Goal: Navigation & Orientation: Go to known website

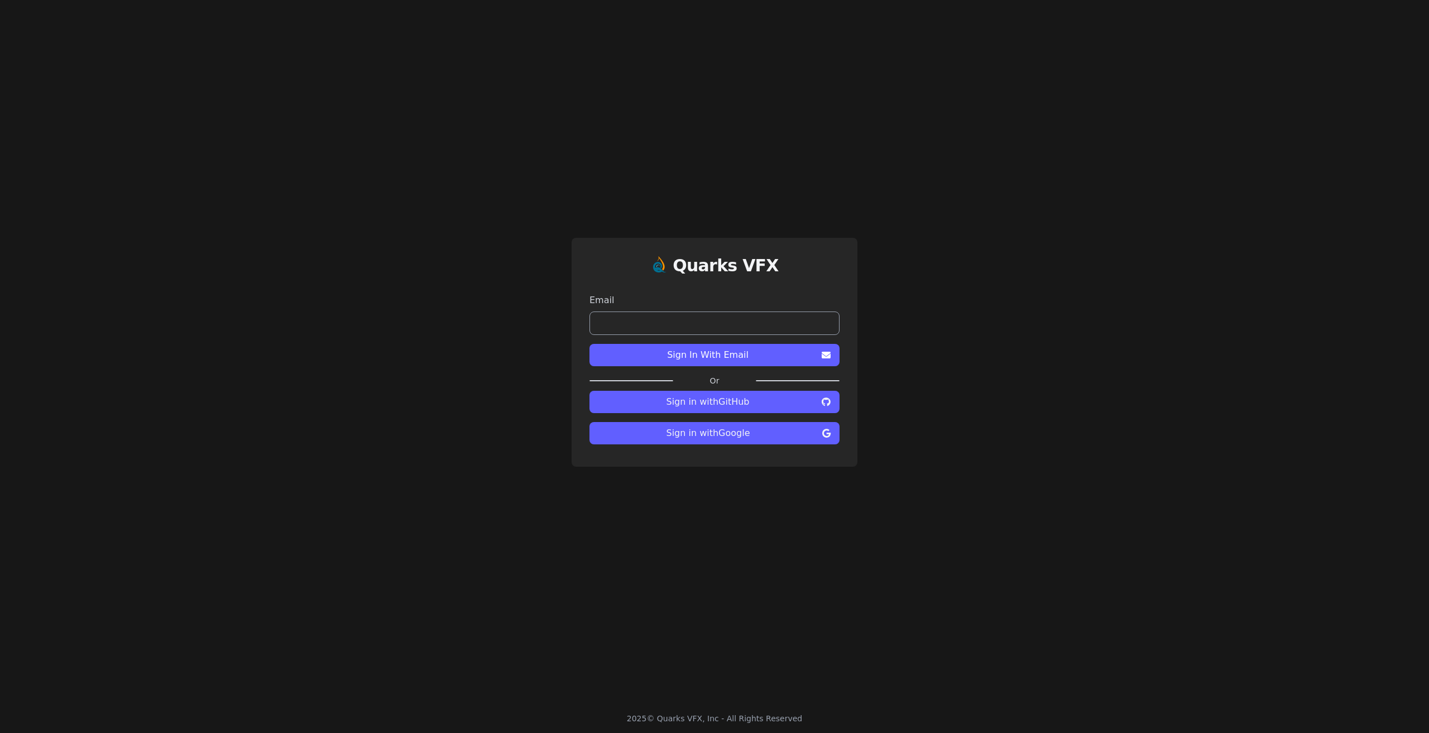
click at [741, 430] on span "Sign in with Google" at bounding box center [707, 433] width 219 height 13
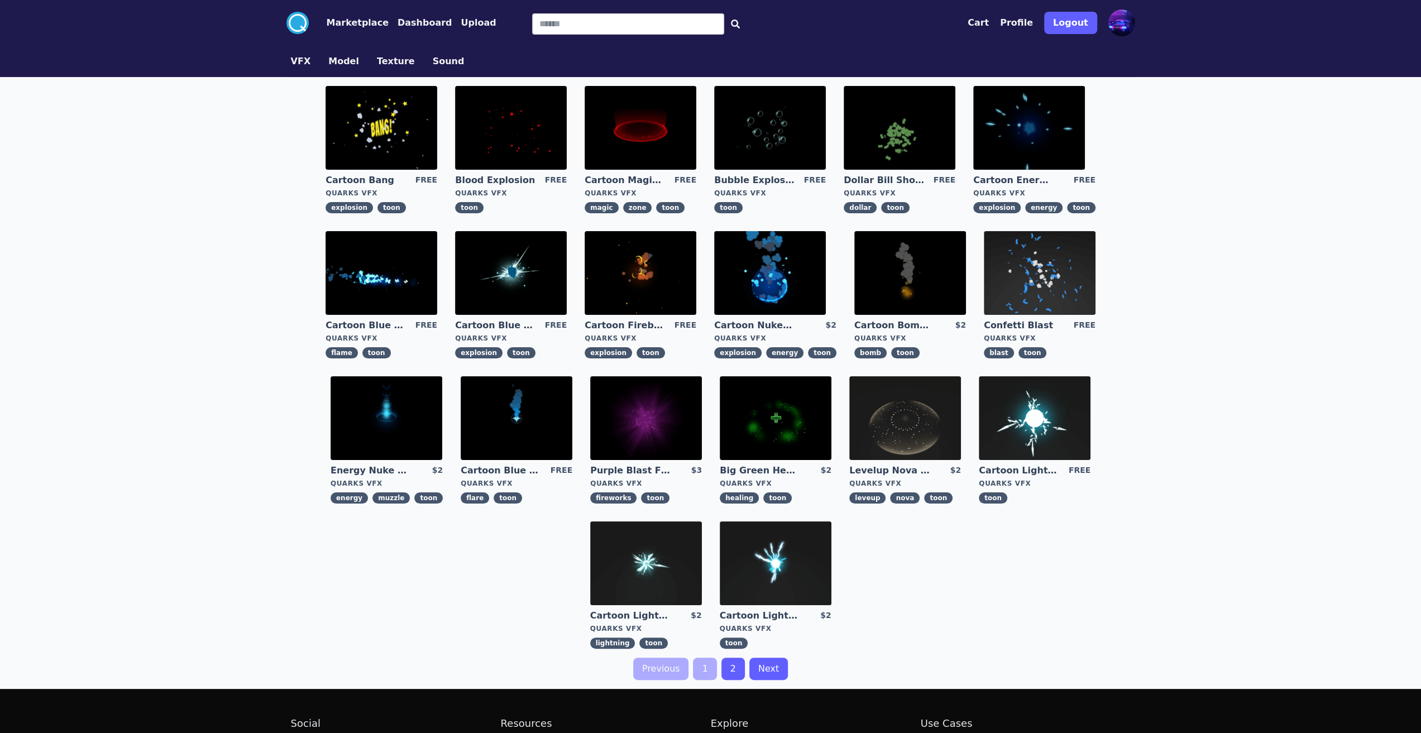
click at [355, 24] on button "Marketplace" at bounding box center [358, 22] width 62 height 13
click at [341, 27] on button "Marketplace" at bounding box center [358, 22] width 62 height 13
click at [289, 24] on icon ".cls-1{fill:#fff;}.cls-2{fill:#29abe2;}" at bounding box center [297, 23] width 22 height 22
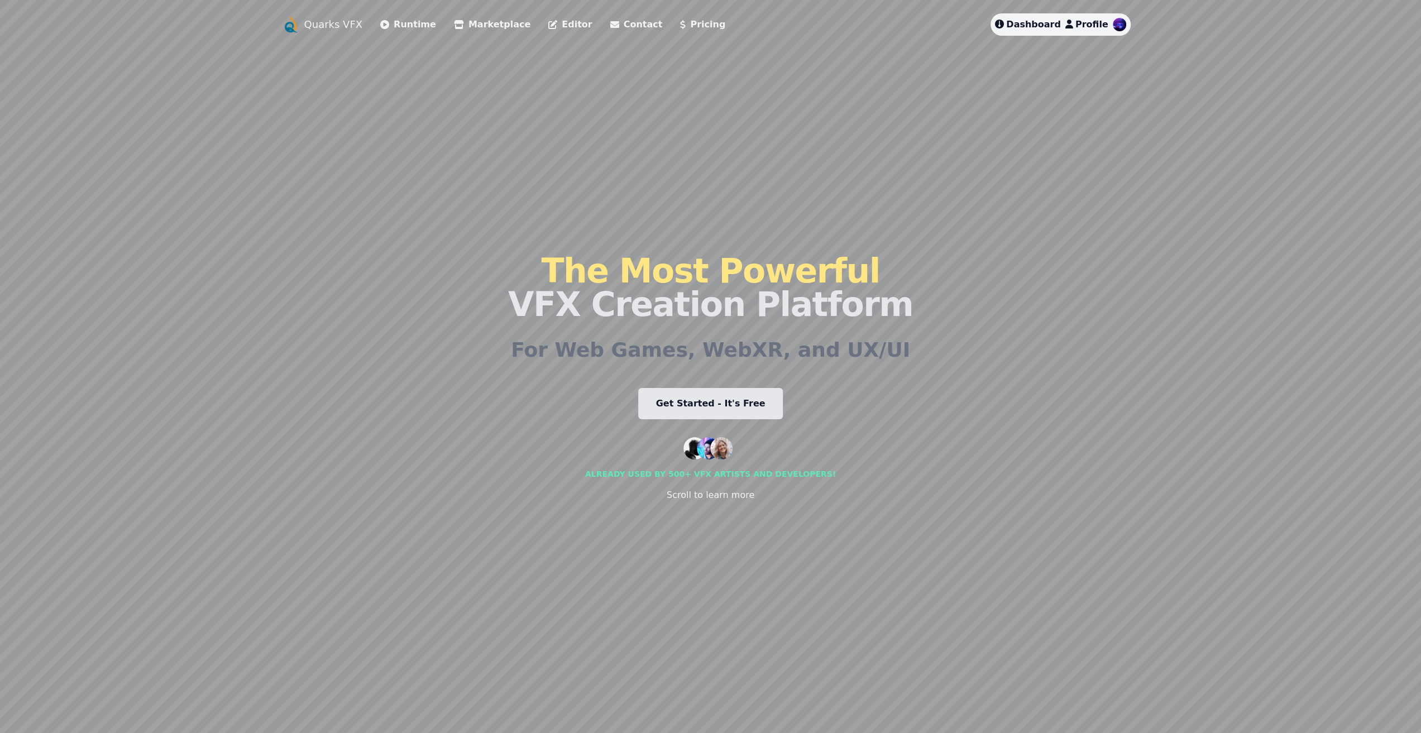
click at [694, 405] on link "Get Started - It's Free" at bounding box center [710, 403] width 145 height 31
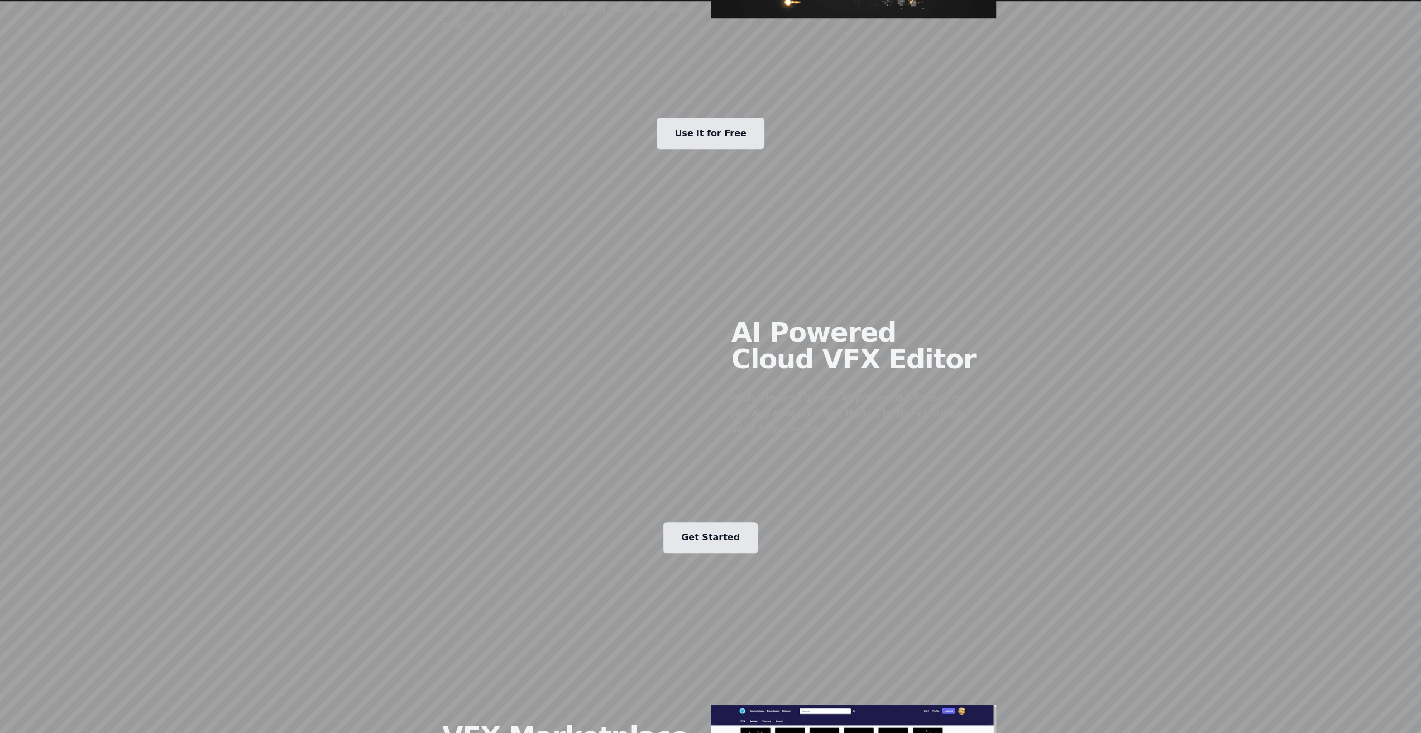
scroll to position [1005, 0]
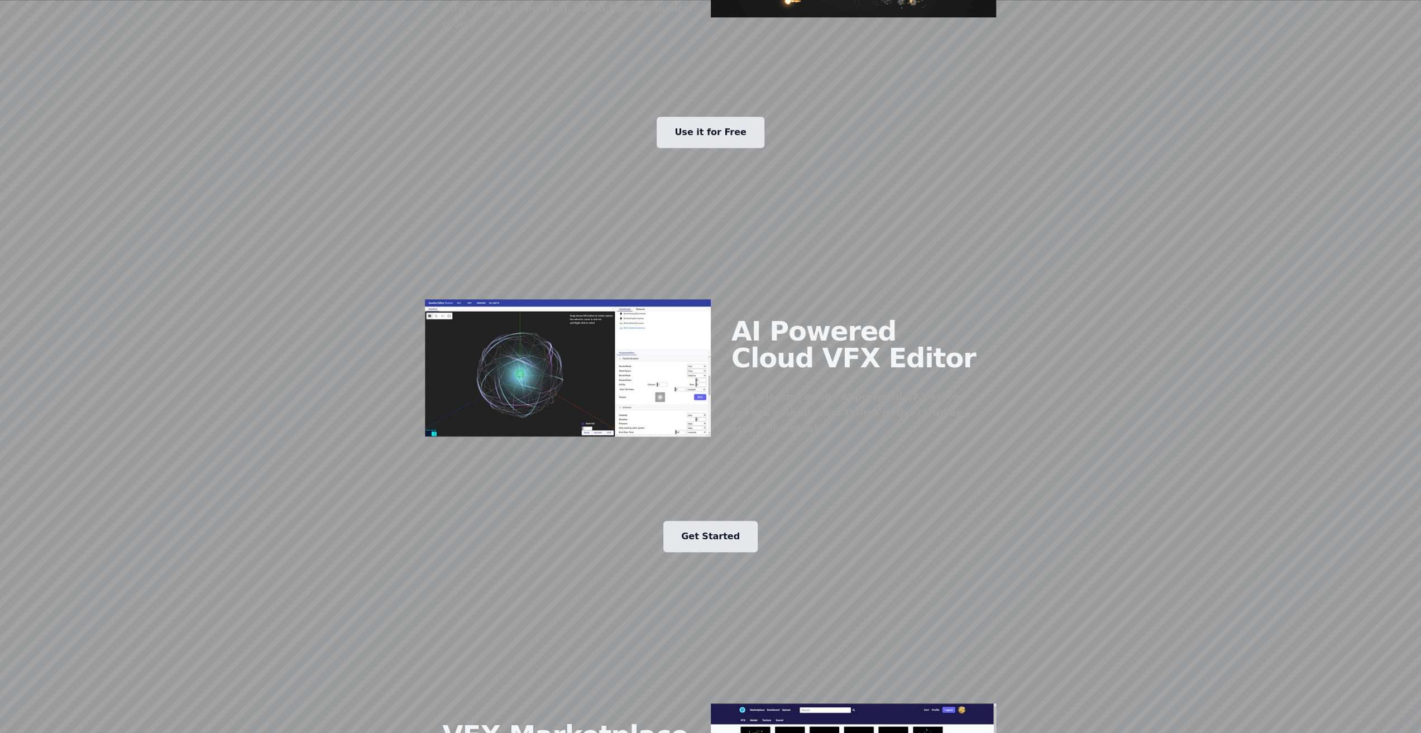
click at [717, 521] on link "Get Started" at bounding box center [710, 536] width 94 height 31
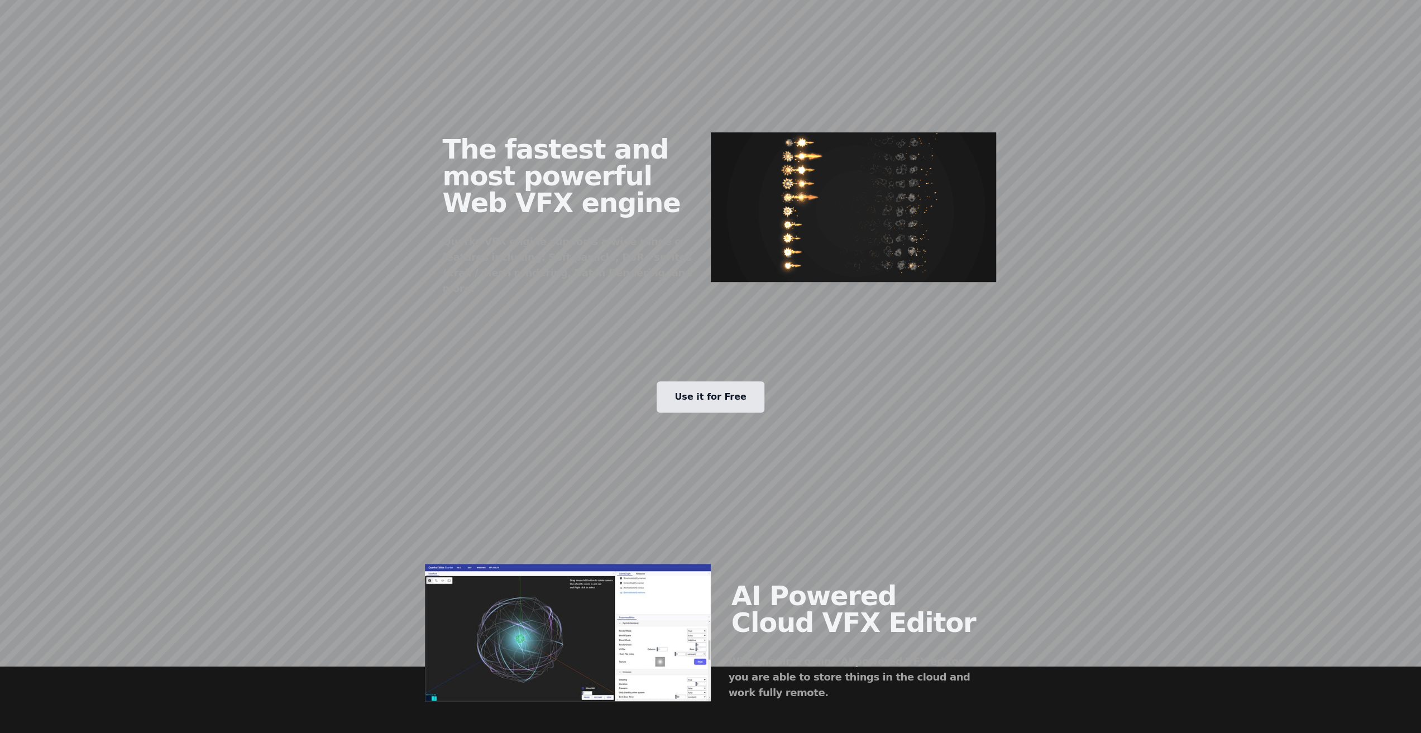
scroll to position [670, 0]
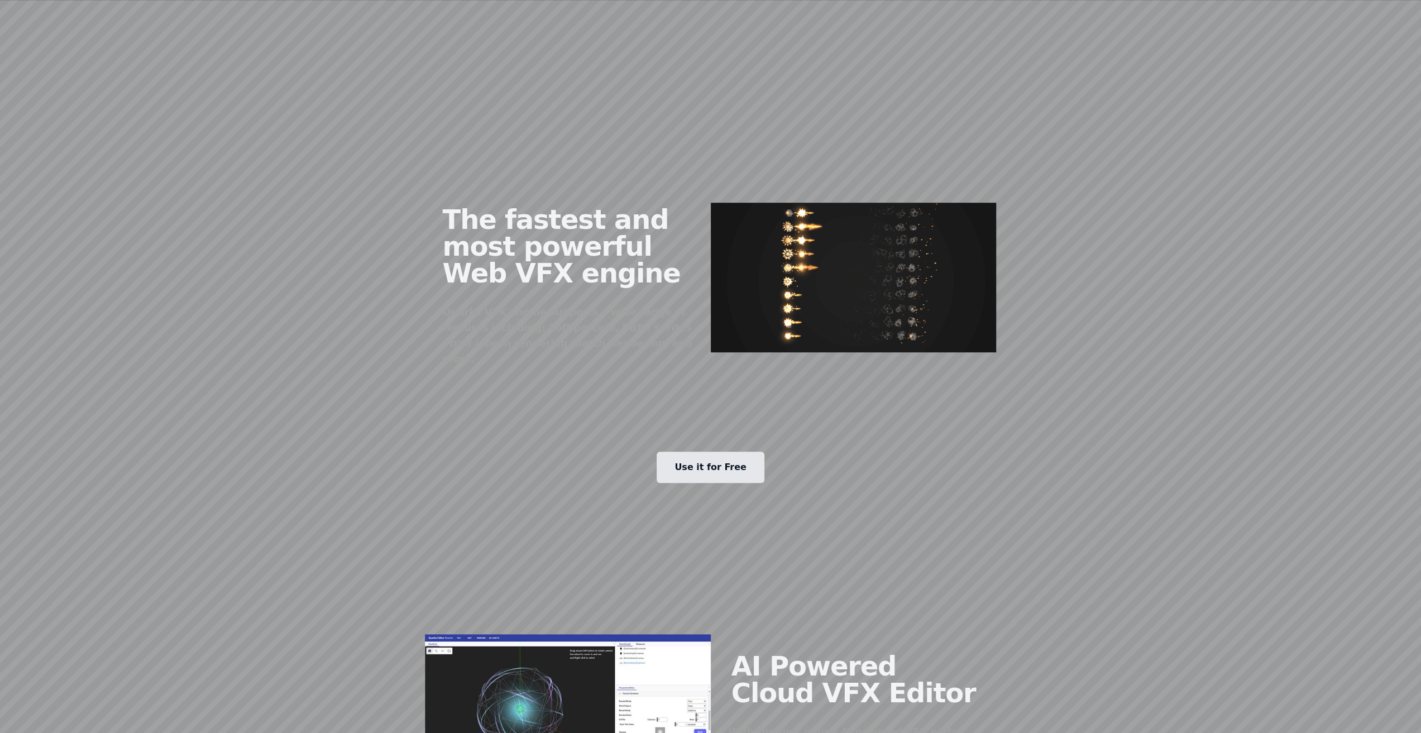
click at [715, 460] on link "Use it for Free" at bounding box center [711, 467] width 108 height 31
